Goal: Book appointment/travel/reservation

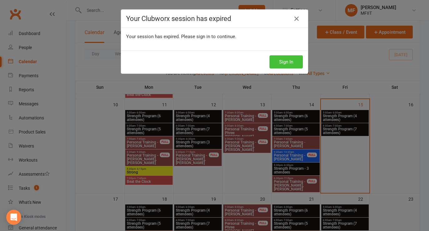
click at [287, 62] on button "Sign In" at bounding box center [285, 61] width 33 height 13
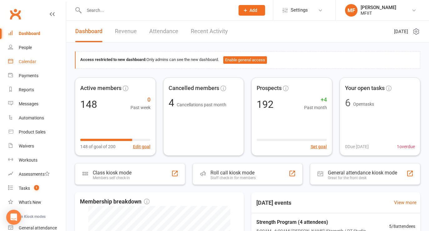
click at [26, 61] on div "Calendar" at bounding box center [27, 61] width 17 height 5
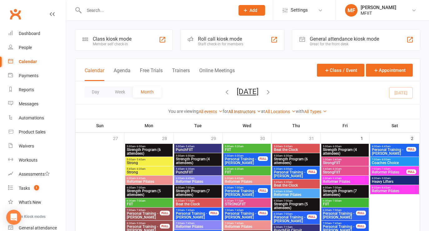
click at [246, 110] on link "All Instructors" at bounding box center [244, 111] width 33 height 5
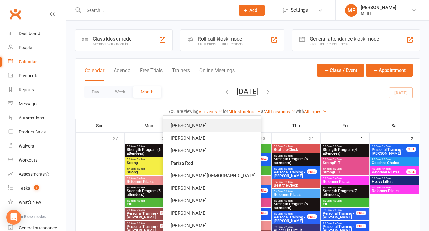
scroll to position [124, 0]
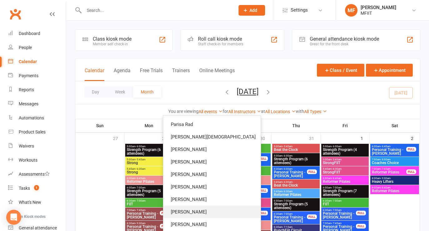
click at [219, 209] on link "[PERSON_NAME]" at bounding box center [211, 211] width 97 height 12
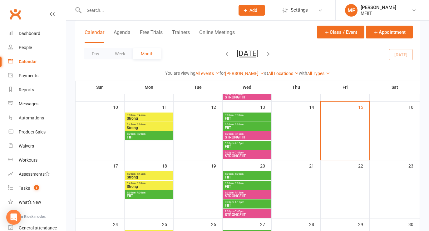
scroll to position [150, 0]
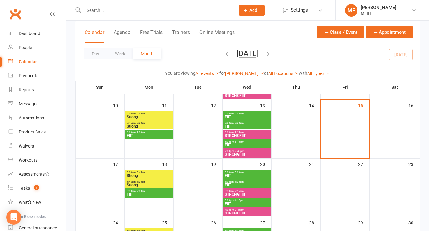
click at [252, 136] on span "STRONGFIIT" at bounding box center [246, 136] width 45 height 4
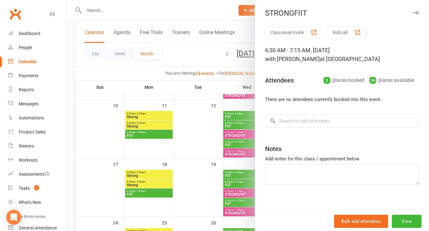
click at [208, 116] on div at bounding box center [247, 115] width 363 height 231
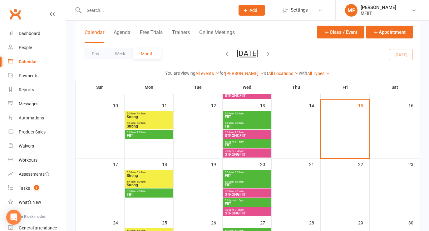
click at [238, 152] on span "STRONGFIIT" at bounding box center [246, 154] width 45 height 4
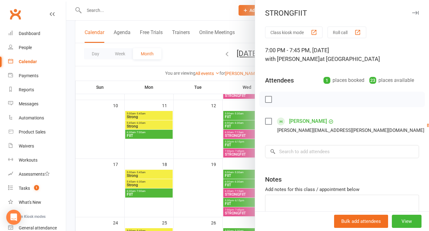
click at [204, 141] on div at bounding box center [247, 115] width 363 height 231
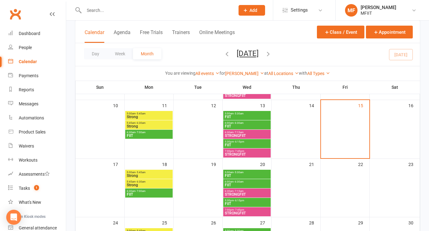
click at [247, 150] on span "7:00pm - 7:45pm" at bounding box center [246, 151] width 45 height 3
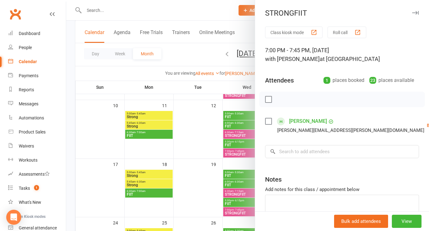
click at [269, 121] on label at bounding box center [268, 121] width 6 height 6
click at [282, 100] on icon "button" at bounding box center [282, 99] width 7 height 7
click at [200, 127] on div at bounding box center [247, 115] width 363 height 231
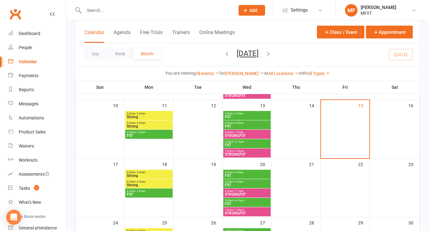
click at [246, 150] on span "7:00pm - 7:45pm" at bounding box center [246, 151] width 45 height 3
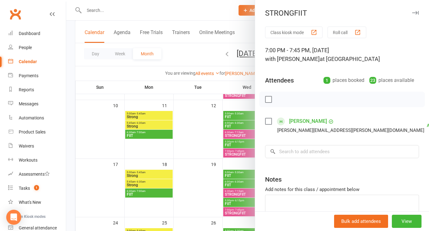
click at [196, 145] on div at bounding box center [247, 115] width 363 height 231
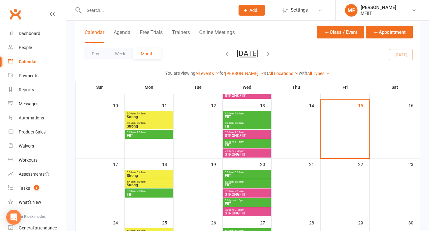
click at [239, 144] on span "FIIT" at bounding box center [246, 145] width 45 height 4
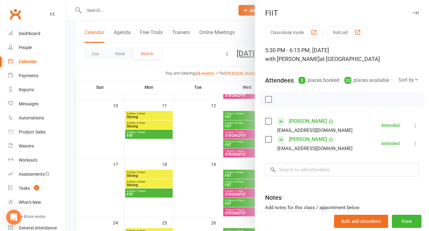
click at [189, 138] on div at bounding box center [247, 115] width 363 height 231
